Goal: Information Seeking & Learning: Check status

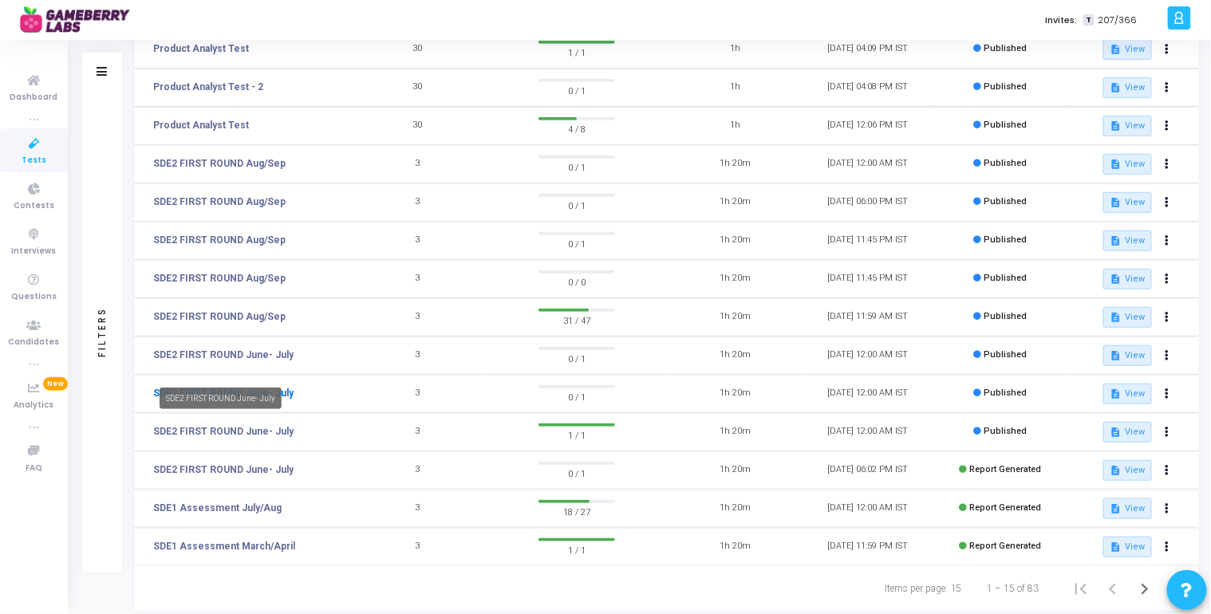
scroll to position [234, 0]
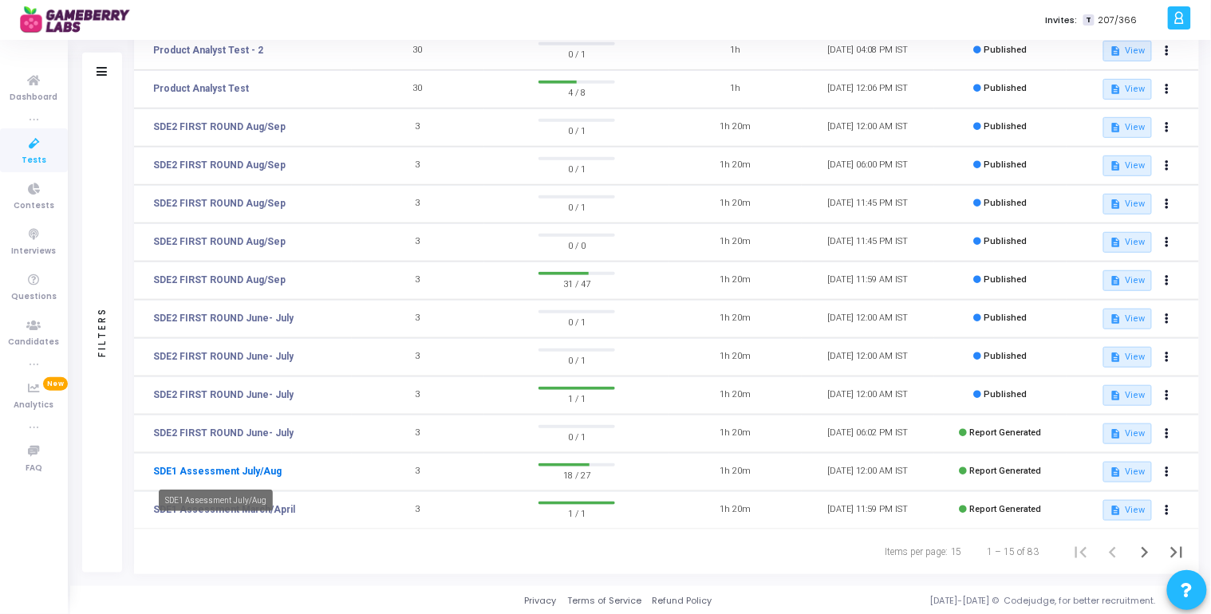
click at [255, 470] on link "SDE1 Assessment July/Aug" at bounding box center [217, 471] width 128 height 14
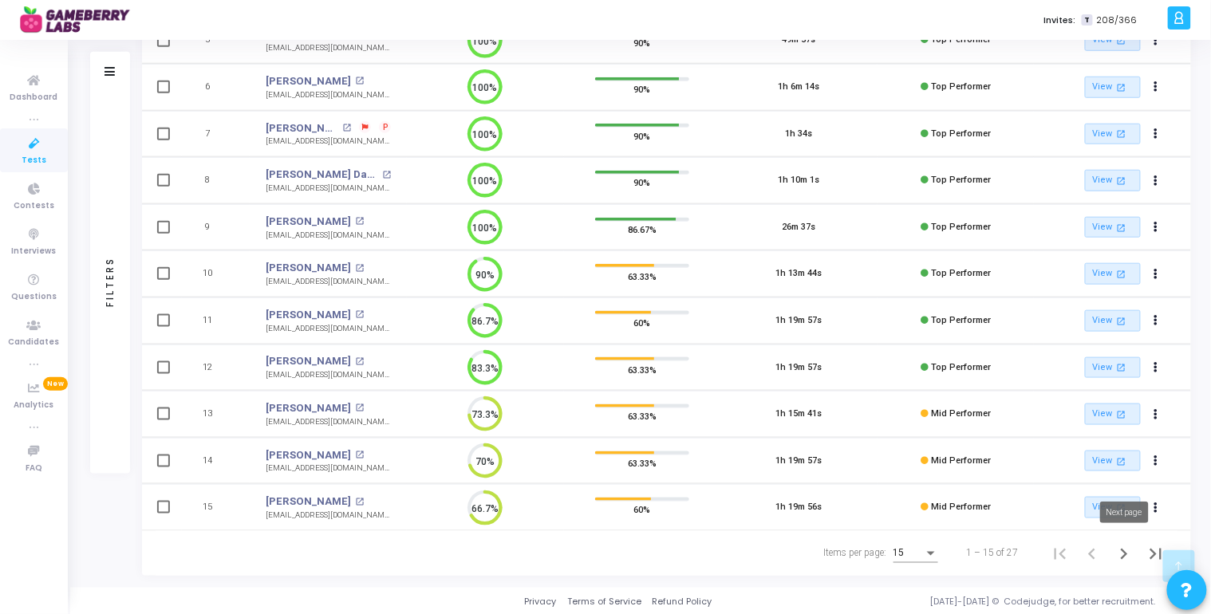
click at [1118, 548] on icon "Next page" at bounding box center [1124, 554] width 22 height 22
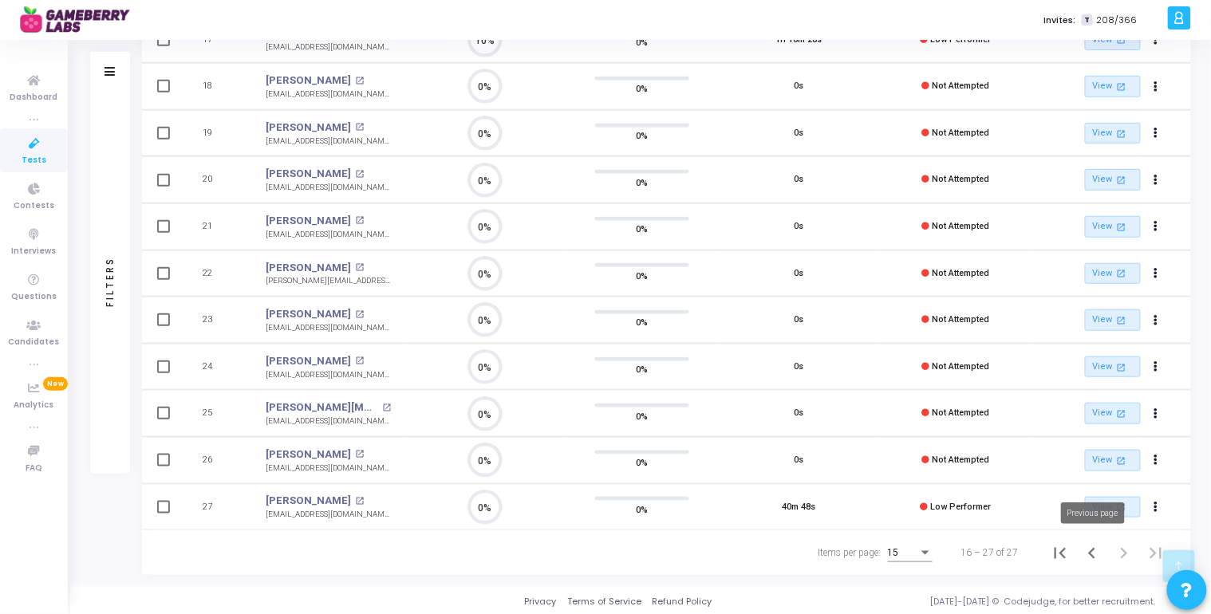
click at [1096, 555] on icon "Previous page" at bounding box center [1092, 553] width 22 height 22
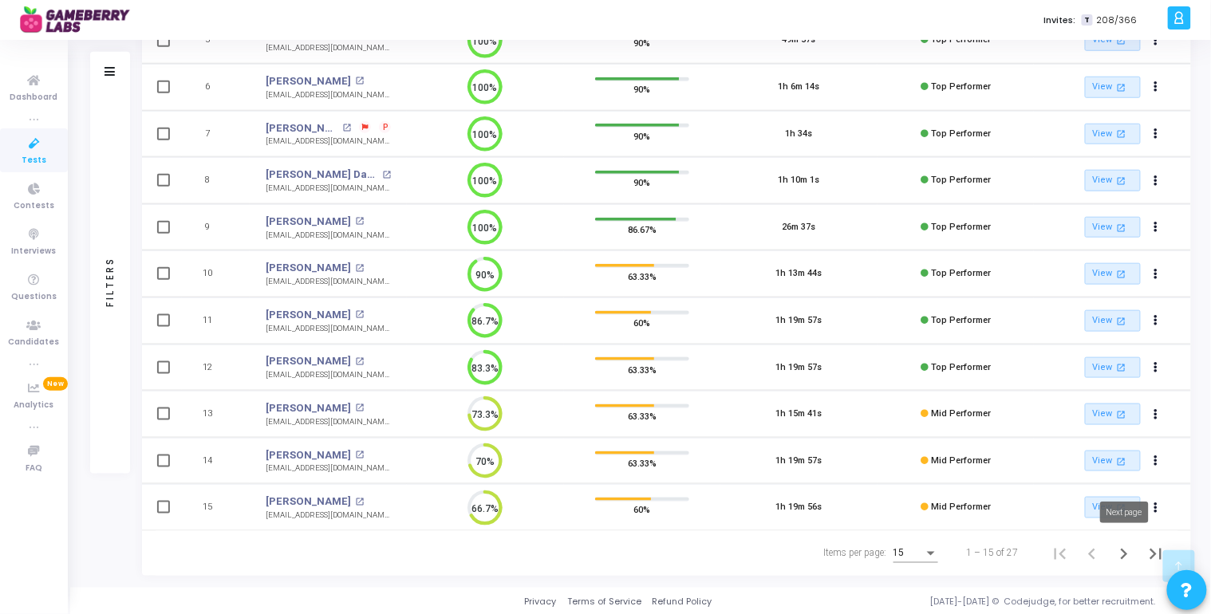
click at [1119, 550] on icon "Next page" at bounding box center [1124, 554] width 22 height 22
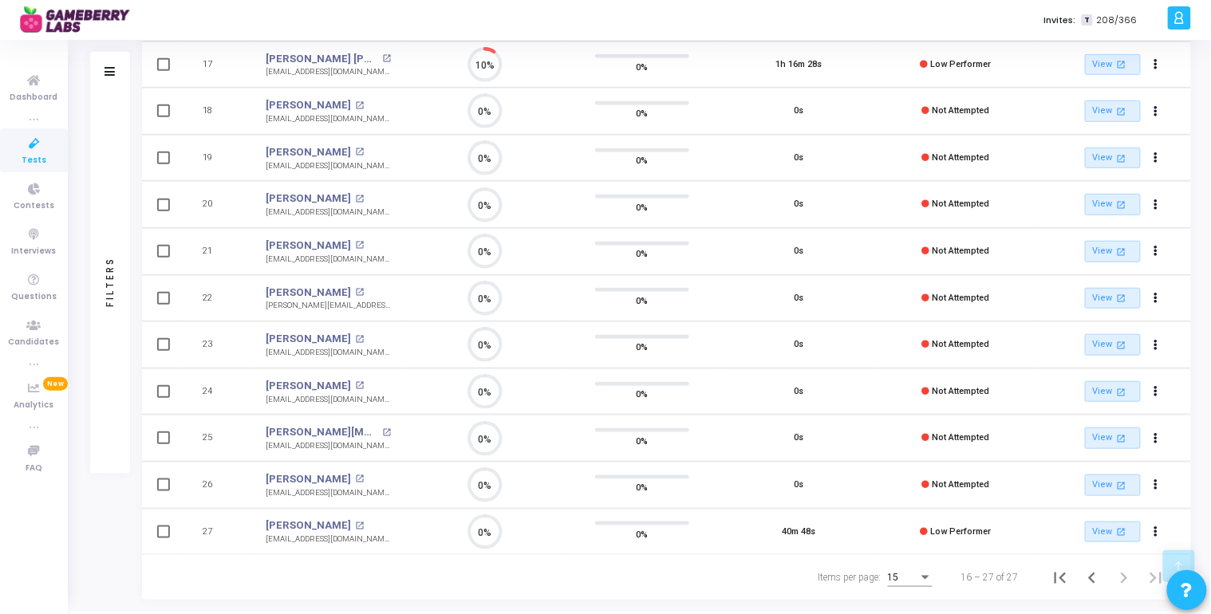
scroll to position [253, 0]
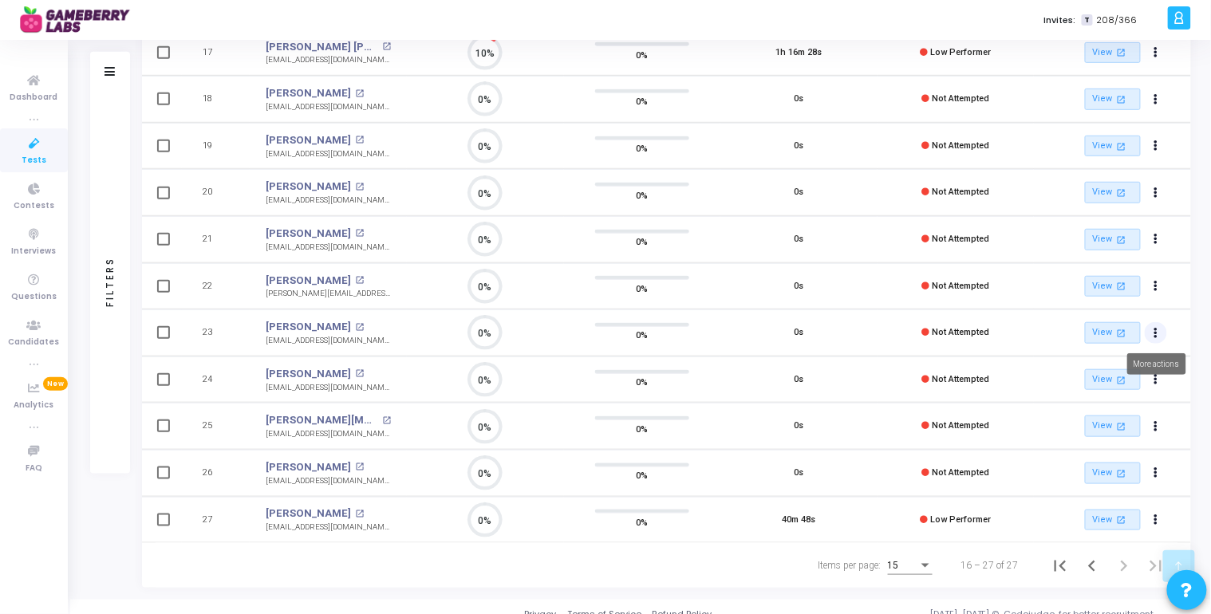
click at [1154, 332] on icon "Actions" at bounding box center [1155, 333] width 4 height 8
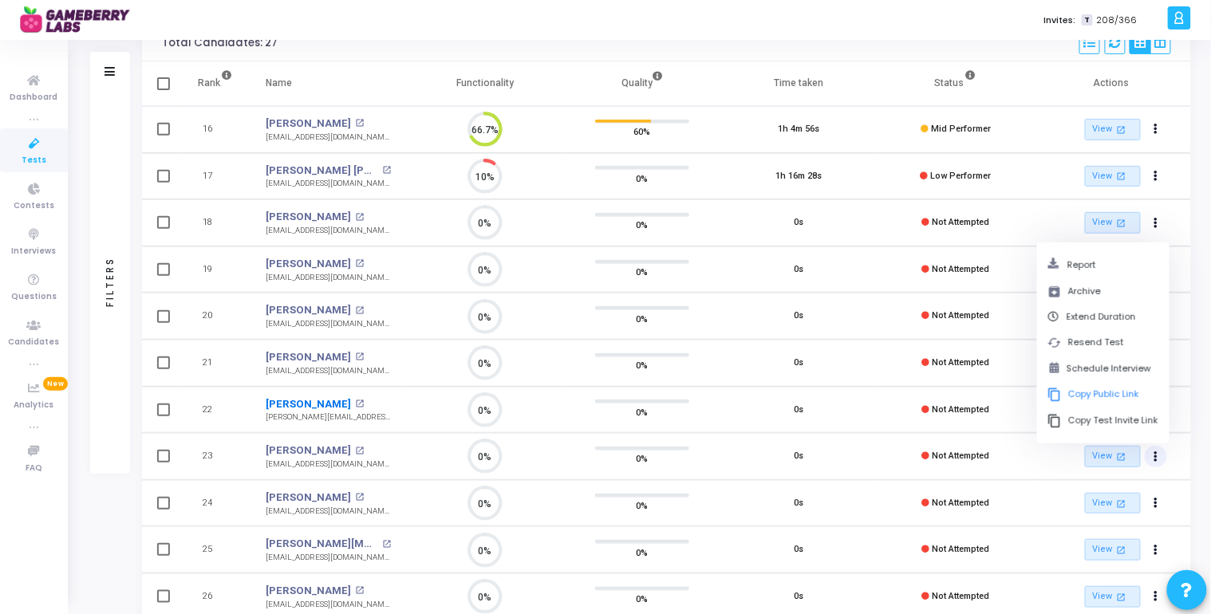
scroll to position [7, 0]
